Goal: Register for event/course

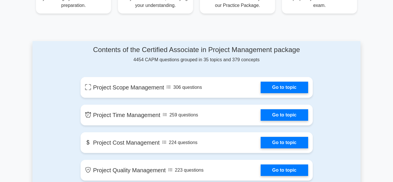
scroll to position [341, 0]
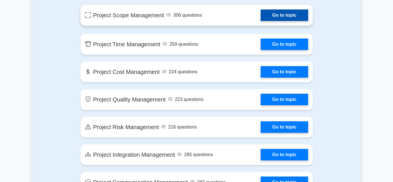
click at [272, 20] on link "Go to topic" at bounding box center [284, 15] width 47 height 12
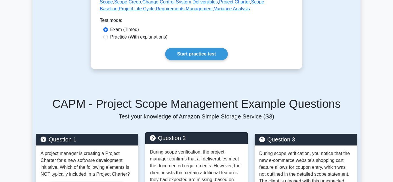
scroll to position [290, 0]
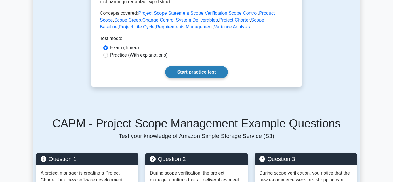
click at [194, 71] on link "Start practice test" at bounding box center [196, 72] width 62 height 12
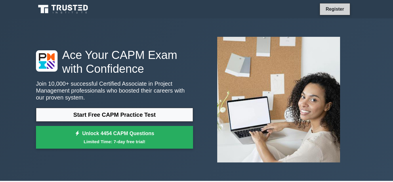
click at [327, 11] on link "Register" at bounding box center [334, 8] width 25 height 7
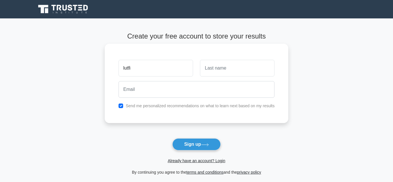
type input "lutfi"
click at [221, 68] on input "text" at bounding box center [237, 68] width 75 height 17
type input "Aleesa"
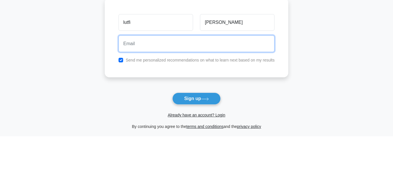
click at [147, 92] on input "email" at bounding box center [197, 89] width 156 height 17
type input "luttfimalkawi@gmail.com"
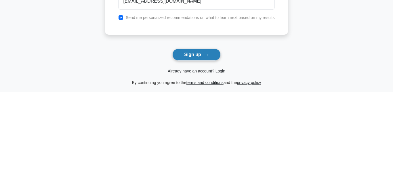
click at [192, 143] on button "Sign up" at bounding box center [196, 144] width 48 height 12
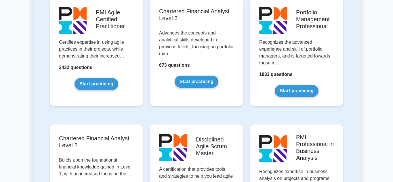
scroll to position [725, 0]
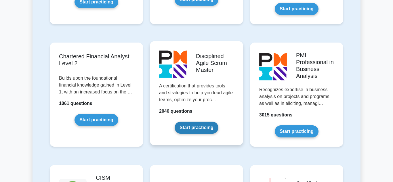
click at [187, 122] on link "Start practicing" at bounding box center [196, 128] width 43 height 12
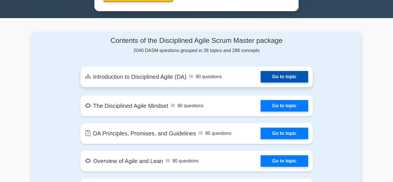
scroll to position [357, 0]
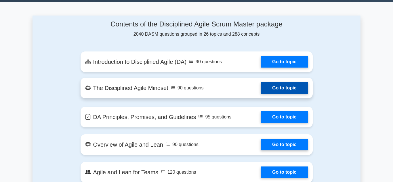
click at [284, 90] on link "Go to topic" at bounding box center [284, 88] width 47 height 12
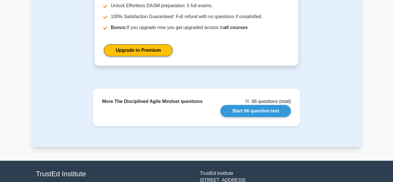
scroll to position [794, 0]
